Goal: Information Seeking & Learning: Learn about a topic

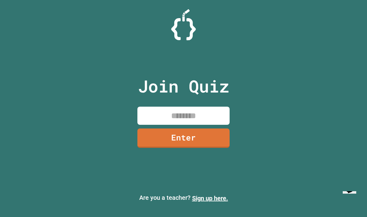
scroll to position [22, 0]
click at [208, 107] on input at bounding box center [183, 116] width 92 height 18
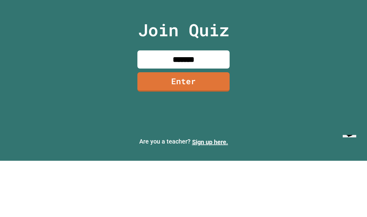
click at [209, 128] on link "Enter" at bounding box center [183, 137] width 92 height 19
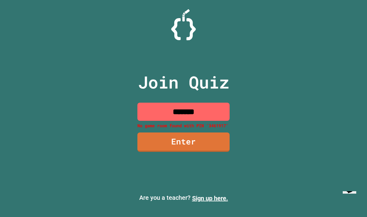
click at [220, 103] on input "*******" at bounding box center [183, 112] width 92 height 18
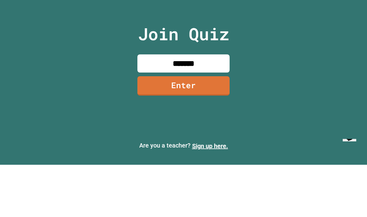
type input "********"
click at [218, 128] on link "Enter" at bounding box center [183, 137] width 92 height 19
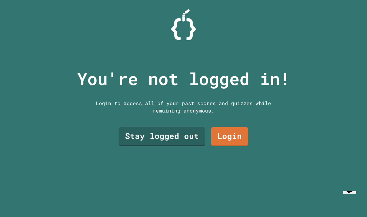
click at [230, 128] on link "Login" at bounding box center [229, 136] width 37 height 19
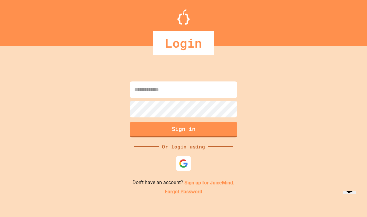
click at [184, 159] on img at bounding box center [183, 163] width 9 height 9
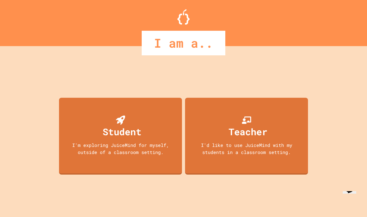
click at [126, 143] on div "I'm exploring JuiceMind for myself, outside of a classroom setting." at bounding box center [120, 149] width 111 height 14
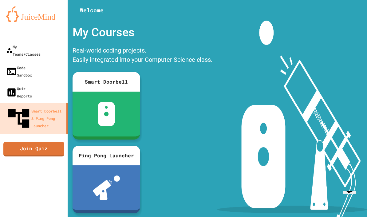
click at [205, 100] on div "Smart Doorbell Ping Pong Launcher" at bounding box center [142, 142] width 146 height 147
click at [14, 142] on link "Join Quiz" at bounding box center [33, 149] width 61 height 15
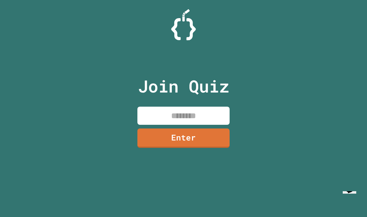
click at [198, 107] on input at bounding box center [183, 116] width 92 height 18
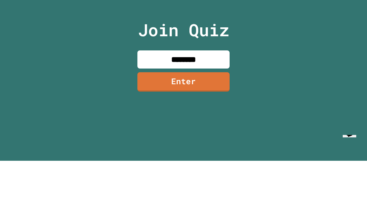
type input "********"
click at [208, 128] on link "Enter" at bounding box center [183, 137] width 92 height 19
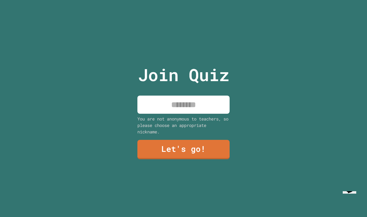
click at [214, 96] on input at bounding box center [183, 105] width 92 height 18
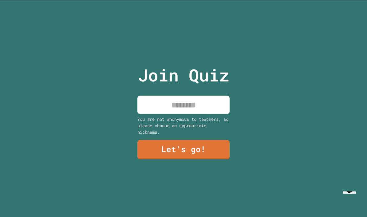
scroll to position [22, 0]
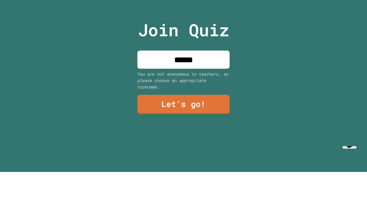
click at [287, 69] on div "Join Quiz ****** You are not anonymous to teachers, so please choose an appropr…" at bounding box center [183, 108] width 367 height 217
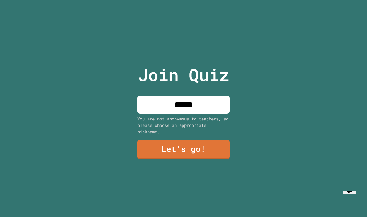
click at [210, 96] on input "******" at bounding box center [183, 105] width 92 height 18
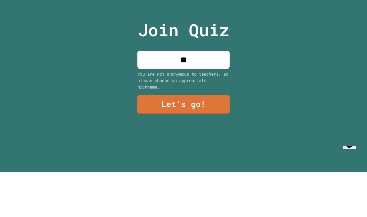
type input "*"
type input "******"
click at [156, 140] on link "Let's go!" at bounding box center [183, 149] width 92 height 19
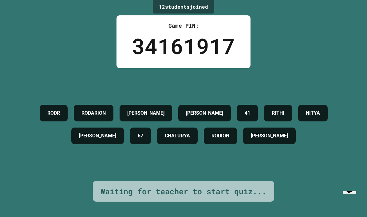
scroll to position [0, 0]
click at [340, 206] on div "12 student s joined Game PIN: 34161917 [PERSON_NAME] [PERSON_NAME] [PERSON_NAME…" at bounding box center [183, 108] width 367 height 217
click at [353, 193] on icon "Chat widget" at bounding box center [349, 188] width 9 height 9
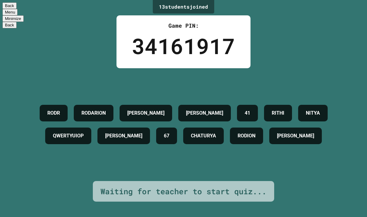
click at [10, 7] on button "Back" at bounding box center [9, 5] width 14 height 6
click at [24, 9] on button "Minimize" at bounding box center [12, 5] width 21 height 6
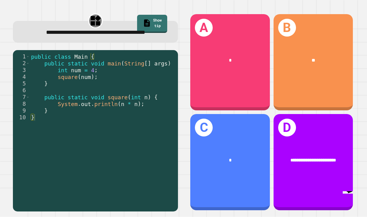
scroll to position [17, 0]
click at [340, 70] on div "B **" at bounding box center [313, 62] width 80 height 96
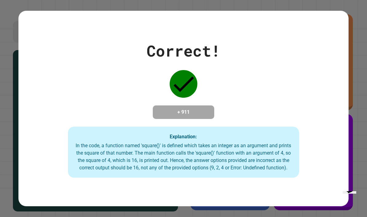
scroll to position [0, 0]
click at [353, 118] on div "Correct! + 911 Explanation: In the code, a function named 'square()' is defined…" at bounding box center [183, 108] width 367 height 217
click at [357, 120] on div "Correct! + 911 Explanation: In the code, a function named 'square()' is defined…" at bounding box center [183, 108] width 367 height 217
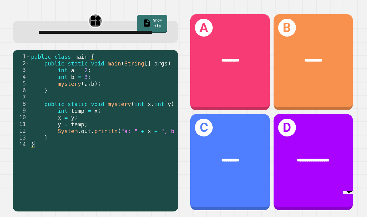
scroll to position [12, 0]
click at [262, 150] on div "**********" at bounding box center [230, 162] width 80 height 96
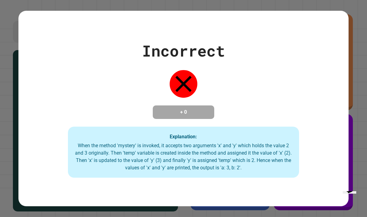
click at [250, 151] on div "When the method 'mystery' is invoked, it accepts two arguments 'x' and 'y' whic…" at bounding box center [183, 156] width 219 height 29
click at [250, 155] on div "When the method 'mystery' is invoked, it accepts two arguments 'x' and 'y' whic…" at bounding box center [183, 156] width 219 height 29
click at [251, 162] on div "When the method 'mystery' is invoked, it accepts two arguments 'x' and 'y' whic…" at bounding box center [183, 156] width 219 height 29
click at [252, 162] on div "When the method 'mystery' is invoked, it accepts two arguments 'x' and 'y' whic…" at bounding box center [183, 156] width 219 height 29
click at [253, 168] on div "When the method 'mystery' is invoked, it accepts two arguments 'x' and 'y' whic…" at bounding box center [183, 156] width 219 height 29
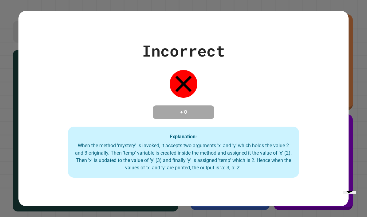
click at [253, 167] on div "When the method 'mystery' is invoked, it accepts two arguments 'x' and 'y' whic…" at bounding box center [183, 156] width 219 height 29
click at [255, 167] on div "When the method 'mystery' is invoked, it accepts two arguments 'x' and 'y' whic…" at bounding box center [183, 156] width 219 height 29
click at [275, 159] on div "When the method 'mystery' is invoked, it accepts two arguments 'x' and 'y' whic…" at bounding box center [183, 156] width 219 height 29
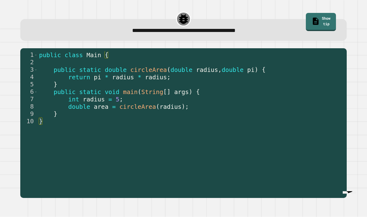
scroll to position [9, 0]
click at [97, 96] on span "radius" at bounding box center [94, 99] width 22 height 7
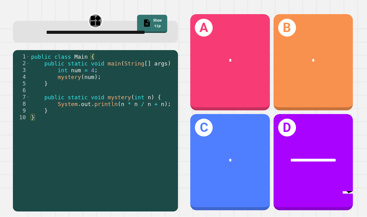
click at [329, 72] on div "B *" at bounding box center [313, 62] width 80 height 96
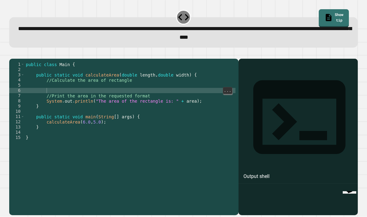
click at [54, 91] on div "public class Main { public static void calculateArea ( double length , double w…" at bounding box center [130, 145] width 211 height 167
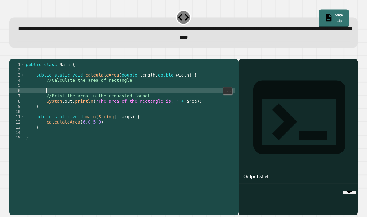
scroll to position [9, 0]
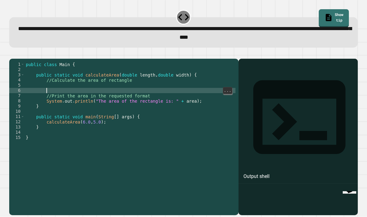
click at [52, 87] on div "public class Main { public static void calculateArea ( double length , double w…" at bounding box center [130, 145] width 211 height 167
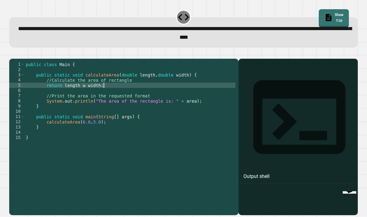
scroll to position [6, 22]
click at [54, 84] on div "public class Main { public static void calculateArea ( double length , double w…" at bounding box center [130, 145] width 211 height 167
click at [66, 89] on div "public class Main { public static void calculateArea ( double length , double w…" at bounding box center [130, 145] width 211 height 167
click at [53, 84] on div "public class Main { public static void calculateArea ( double length , double w…" at bounding box center [130, 145] width 211 height 167
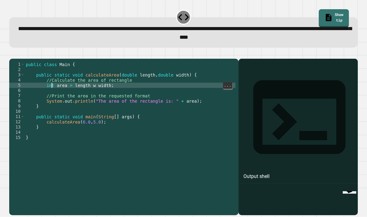
click at [51, 87] on div "public class Main { public static void calculateArea ( double length , double w…" at bounding box center [130, 145] width 211 height 167
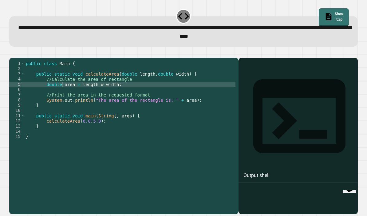
scroll to position [21, 0]
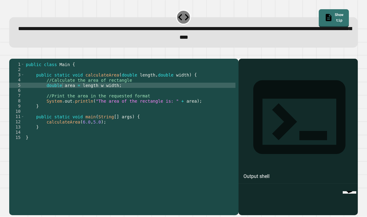
click at [12, 54] on icon "button" at bounding box center [12, 54] width 0 height 0
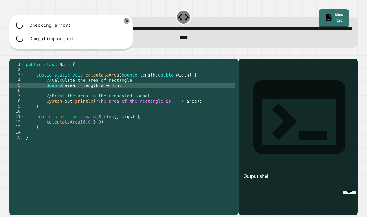
scroll to position [8, 0]
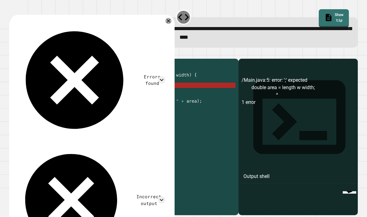
click at [100, 84] on div "public class Main { public static void calculateArea ( double length , double w…" at bounding box center [130, 145] width 211 height 167
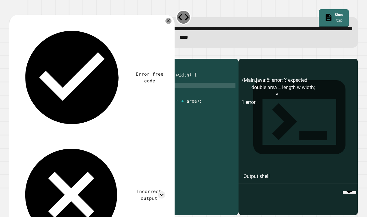
scroll to position [6, 10]
type textarea "*********"
click at [12, 54] on icon "button" at bounding box center [12, 54] width 0 height 0
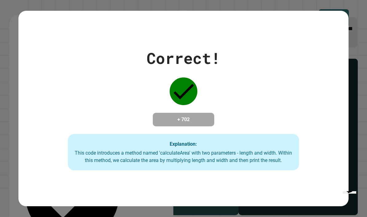
scroll to position [22, 0]
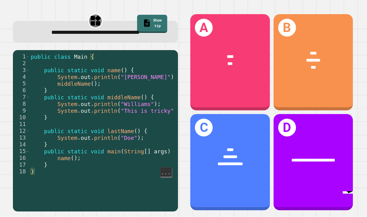
click at [262, 175] on div "**********" at bounding box center [230, 160] width 80 height 45
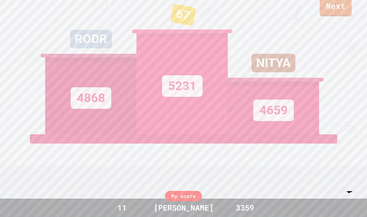
scroll to position [4, 0]
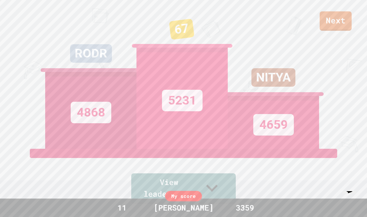
click at [339, 20] on link "Next" at bounding box center [336, 20] width 32 height 19
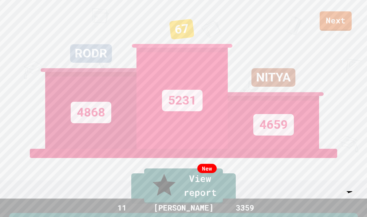
click at [222, 191] on link "New View report" at bounding box center [183, 185] width 79 height 35
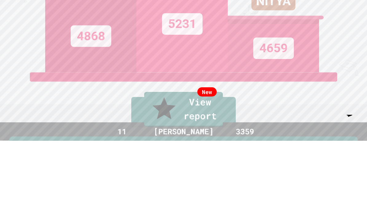
type textarea "**"
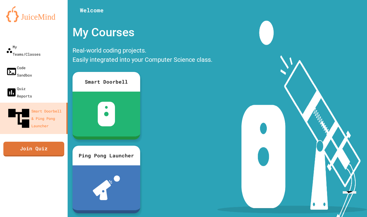
scroll to position [16, 0]
click at [114, 102] on img at bounding box center [107, 114] width 18 height 25
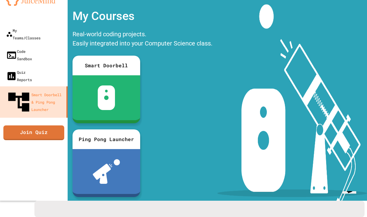
scroll to position [13, 0]
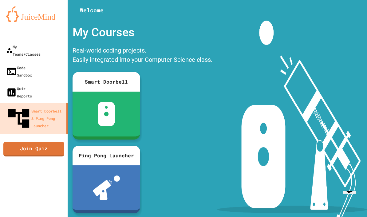
click at [12, 43] on div "My Teams/Classes" at bounding box center [23, 50] width 34 height 15
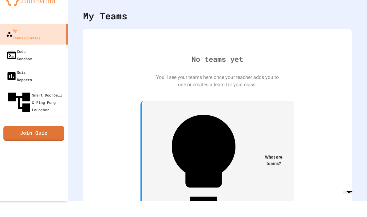
click at [6, 48] on div "Code Sandbox" at bounding box center [19, 55] width 26 height 15
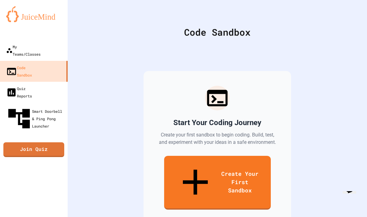
click at [262, 157] on link "Create Your First Sandbox" at bounding box center [217, 183] width 107 height 54
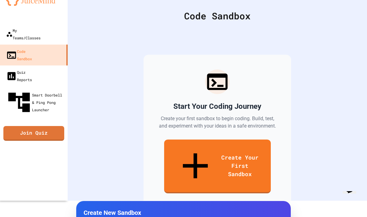
scroll to position [-5, 0]
click at [319, 127] on div "Start Your Coding Journey Create your first sandbox to begin coding. Build, tes…" at bounding box center [217, 131] width 269 height 202
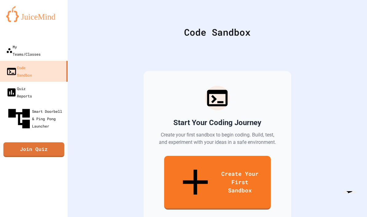
click at [9, 40] on link "My Teams/Classes" at bounding box center [34, 50] width 68 height 21
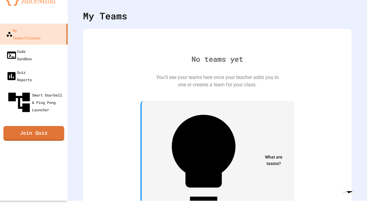
click at [8, 51] on icon at bounding box center [11, 54] width 9 height 7
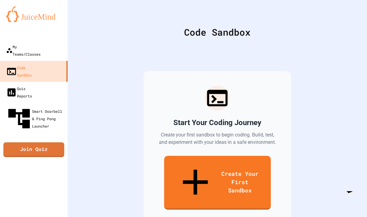
click at [9, 82] on link "Quiz Reports" at bounding box center [34, 92] width 68 height 21
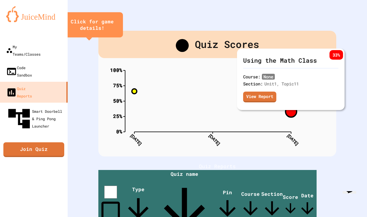
click at [321, 151] on div "Quiz Scores 0% 25% 50% 75% 100% [DATE] [DATE] [DATE] Star Pass Fail 0% 25% 50% …" at bounding box center [217, 94] width 238 height 126
click at [137, 91] on circle at bounding box center [134, 91] width 5 height 5
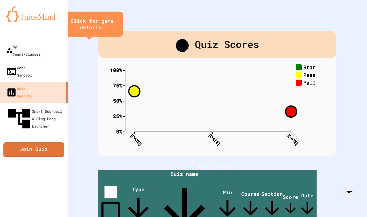
click at [341, 99] on div "Quiz Scores 0% 25% 50% 75% 100% [DATE] [DATE] [DATE] Star Pass Fail 0% 25% 50% …" at bounding box center [217, 172] width 299 height 345
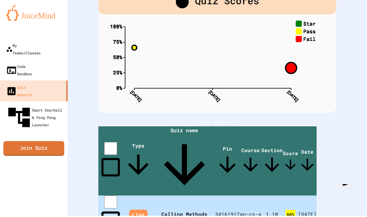
scroll to position [5, 0]
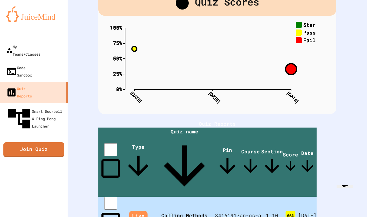
click at [41, 43] on div "My Teams/Classes" at bounding box center [23, 50] width 34 height 15
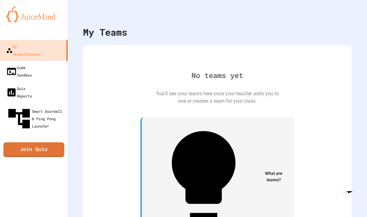
click at [15, 20] on img at bounding box center [33, 14] width 55 height 16
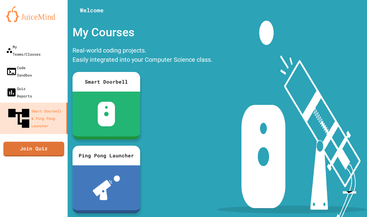
click at [11, 16] on img at bounding box center [33, 14] width 55 height 16
click at [12, 15] on img at bounding box center [33, 14] width 55 height 16
click at [83, 175] on div at bounding box center [107, 187] width 68 height 45
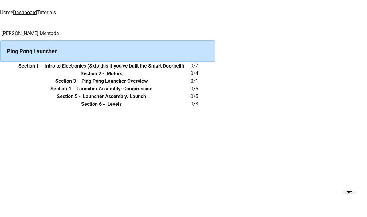
scroll to position [14, 0]
click at [191, 77] on th "Section 2 - Motors" at bounding box center [101, 74] width 178 height 8
click at [110, 9] on img at bounding box center [128, 4] width 37 height 9
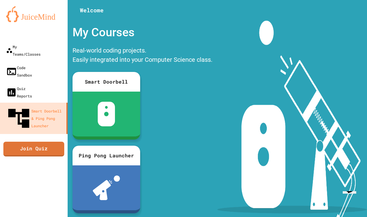
click at [26, 14] on img at bounding box center [33, 14] width 55 height 16
click at [51, 49] on link "My Teams/Classes" at bounding box center [34, 50] width 68 height 21
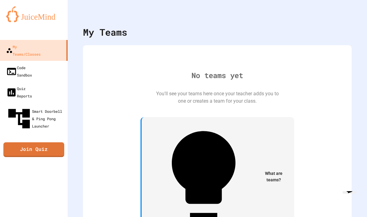
click at [52, 103] on link "Smart Doorbell & Ping Pong Launcher" at bounding box center [34, 119] width 68 height 32
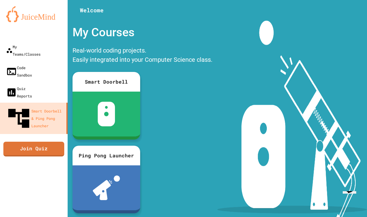
click at [53, 142] on link "Join Quiz" at bounding box center [33, 149] width 61 height 15
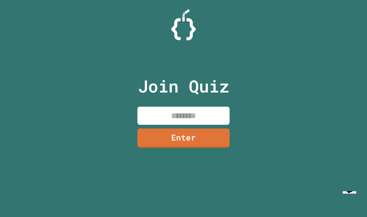
click at [208, 125] on input at bounding box center [183, 116] width 92 height 18
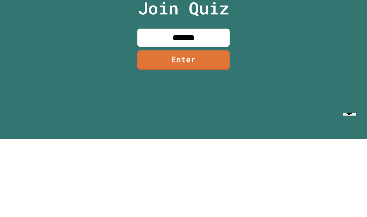
type input "********"
click at [214, 128] on link "Enter" at bounding box center [183, 137] width 92 height 19
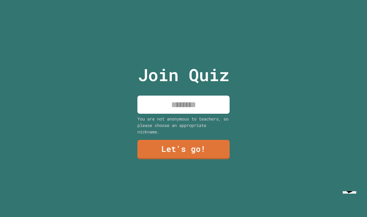
click at [218, 96] on input at bounding box center [183, 105] width 92 height 18
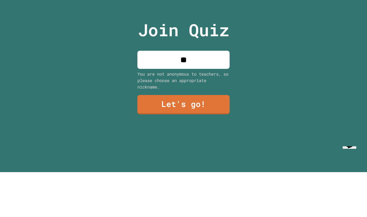
type input "**"
click at [221, 140] on link "Let's go!" at bounding box center [183, 149] width 92 height 19
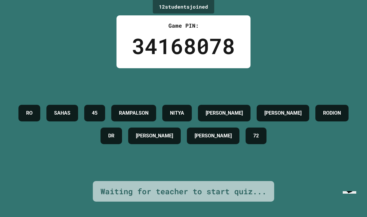
scroll to position [1, 0]
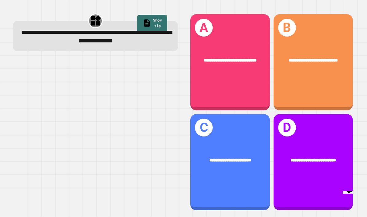
click at [256, 86] on div "**********" at bounding box center [230, 62] width 80 height 96
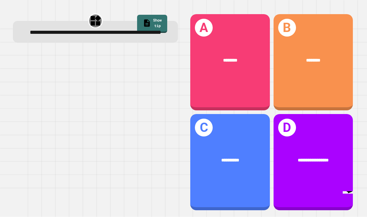
scroll to position [12, 0]
click at [323, 65] on div "********" at bounding box center [313, 60] width 80 height 25
click at [320, 58] on span "**********" at bounding box center [313, 60] width 29 height 4
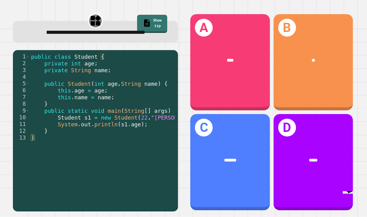
click at [309, 61] on div "**" at bounding box center [313, 60] width 80 height 25
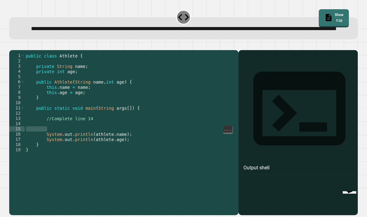
click at [12, 45] on button "button" at bounding box center [12, 45] width 0 height 0
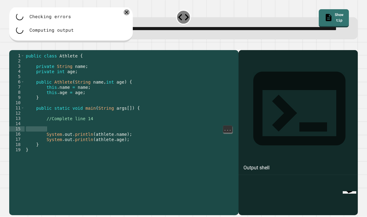
click at [17, 50] on div at bounding box center [183, 46] width 348 height 7
click at [14, 50] on div at bounding box center [183, 46] width 348 height 7
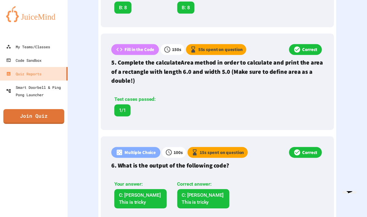
scroll to position [502, 0]
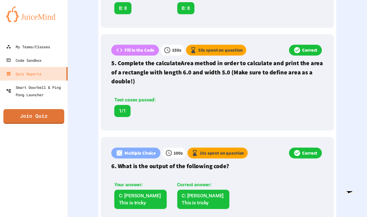
click at [53, 121] on link "Join Quiz" at bounding box center [33, 116] width 61 height 15
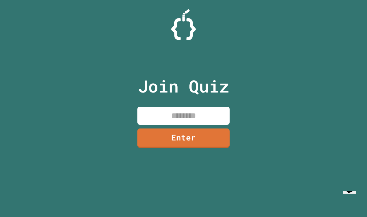
click at [211, 119] on input at bounding box center [183, 116] width 92 height 18
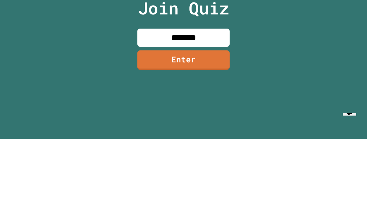
type input "********"
click at [152, 128] on link "Enter" at bounding box center [183, 137] width 92 height 19
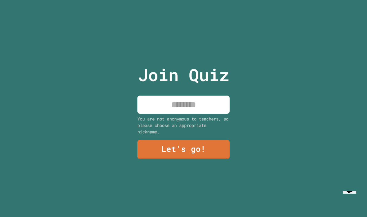
click at [219, 97] on input at bounding box center [183, 105] width 92 height 18
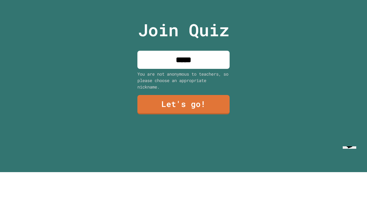
type input "******"
click at [160, 140] on link "Let's go!" at bounding box center [183, 149] width 92 height 19
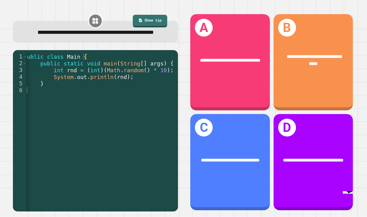
scroll to position [14, 0]
click at [247, 180] on div "**********" at bounding box center [230, 162] width 80 height 96
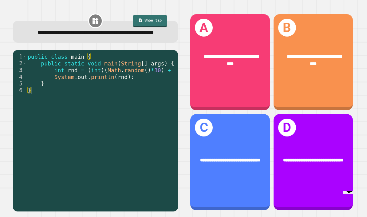
scroll to position [17, 0]
click at [316, 135] on div "**********" at bounding box center [313, 162] width 80 height 96
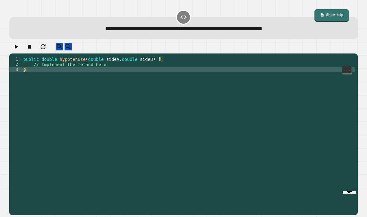
click at [110, 57] on div "public double hypotenuse ( double sideA , double sideB ) { // Implement the met…" at bounding box center [188, 146] width 332 height 178
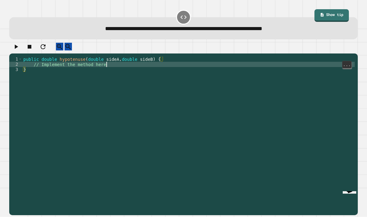
click at [111, 57] on div "public double hypotenuse ( double sideA , double sideB ) { // Implement the met…" at bounding box center [188, 146] width 332 height 178
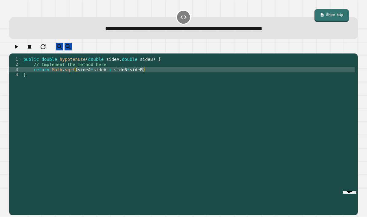
scroll to position [6, 35]
click at [18, 45] on icon "button" at bounding box center [16, 47] width 3 height 4
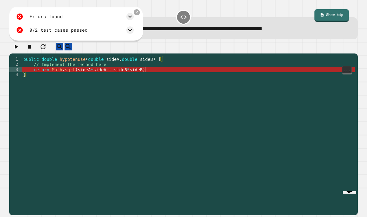
click at [266, 57] on div "public double hypotenuse ( double sideA , double sideB ) { // Implement the met…" at bounding box center [188, 146] width 332 height 178
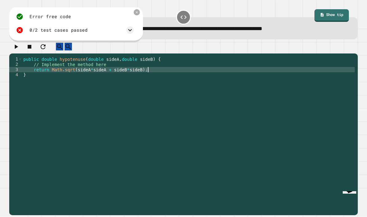
type textarea "*********"
click at [18, 45] on icon "button" at bounding box center [16, 47] width 3 height 4
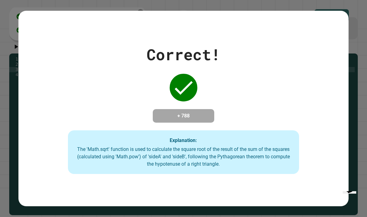
click at [359, 92] on div "Correct! + 788 Explanation: The 'Math.sqrt' function is used to calculate the s…" at bounding box center [183, 108] width 367 height 217
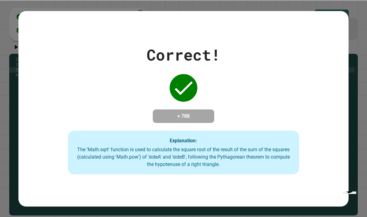
scroll to position [0, 0]
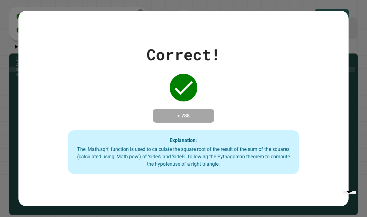
click at [354, 121] on div "Correct! + 788 Explanation: The 'Math.sqrt' function is used to calculate the s…" at bounding box center [183, 108] width 367 height 217
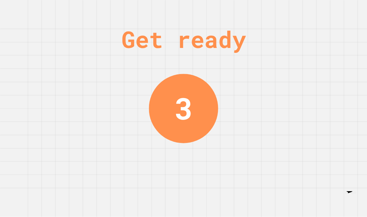
click at [312, 123] on div "Get ready 3" at bounding box center [183, 108] width 367 height 217
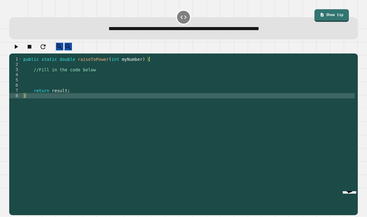
scroll to position [22, 0]
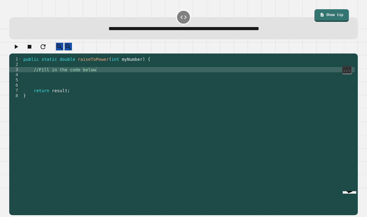
click at [289, 57] on div "public static double raiseToPower ( int myNumber ) { //Fill in the code below r…" at bounding box center [188, 146] width 332 height 178
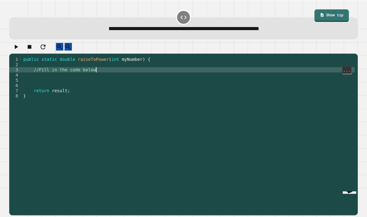
click at [284, 57] on div "public static double raiseToPower ( int myNumber ) { //Fill in the code below r…" at bounding box center [188, 146] width 332 height 178
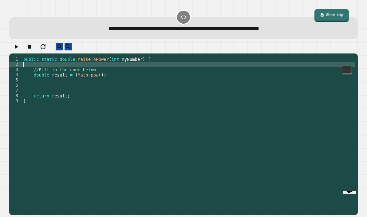
scroll to position [1, 0]
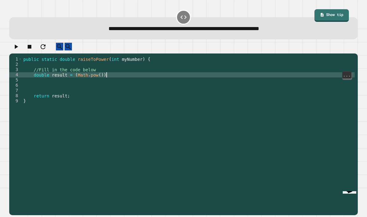
click at [108, 79] on div "public static double raiseToPower ( int myNumber ) { //Fill in the code below d…" at bounding box center [188, 146] width 332 height 178
type textarea "*********"
click at [18, 49] on icon "button" at bounding box center [16, 47] width 3 height 4
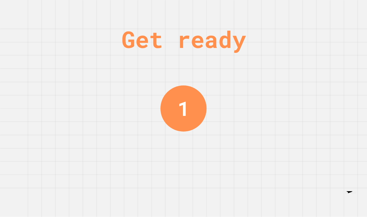
scroll to position [0, 0]
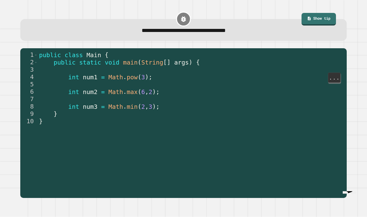
click at [78, 77] on span "int" at bounding box center [73, 77] width 11 height 7
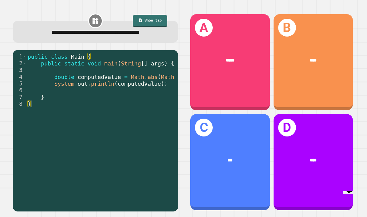
scroll to position [16, 0]
click at [319, 146] on div "D ****" at bounding box center [313, 162] width 80 height 96
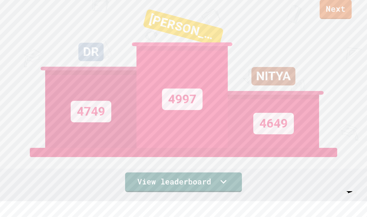
click at [141, 192] on link "View leaderboard" at bounding box center [183, 182] width 117 height 20
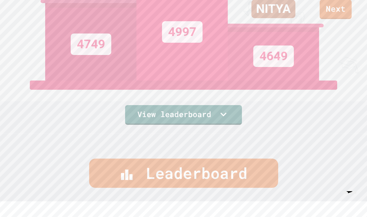
click at [341, 15] on link "Next" at bounding box center [336, 9] width 32 height 19
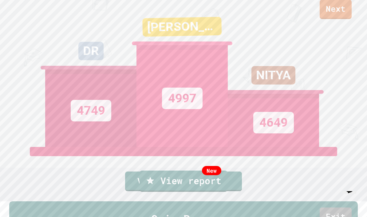
scroll to position [1, 0]
click at [350, 207] on link "Exit" at bounding box center [336, 216] width 32 height 19
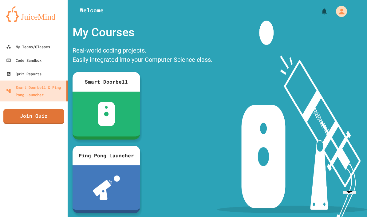
scroll to position [2, 0]
